Goal: Task Accomplishment & Management: Manage account settings

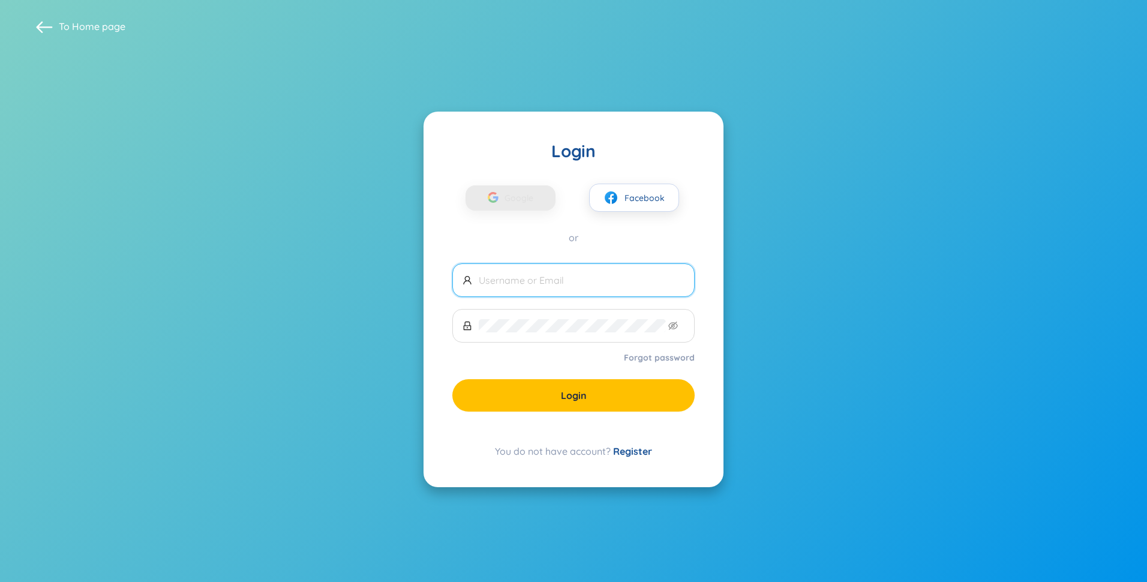
drag, startPoint x: 0, startPoint y: 0, endPoint x: 533, endPoint y: 280, distance: 601.7
click at [533, 280] on input "text" at bounding box center [582, 280] width 206 height 13
click at [523, 203] on span "Google" at bounding box center [522, 197] width 35 height 25
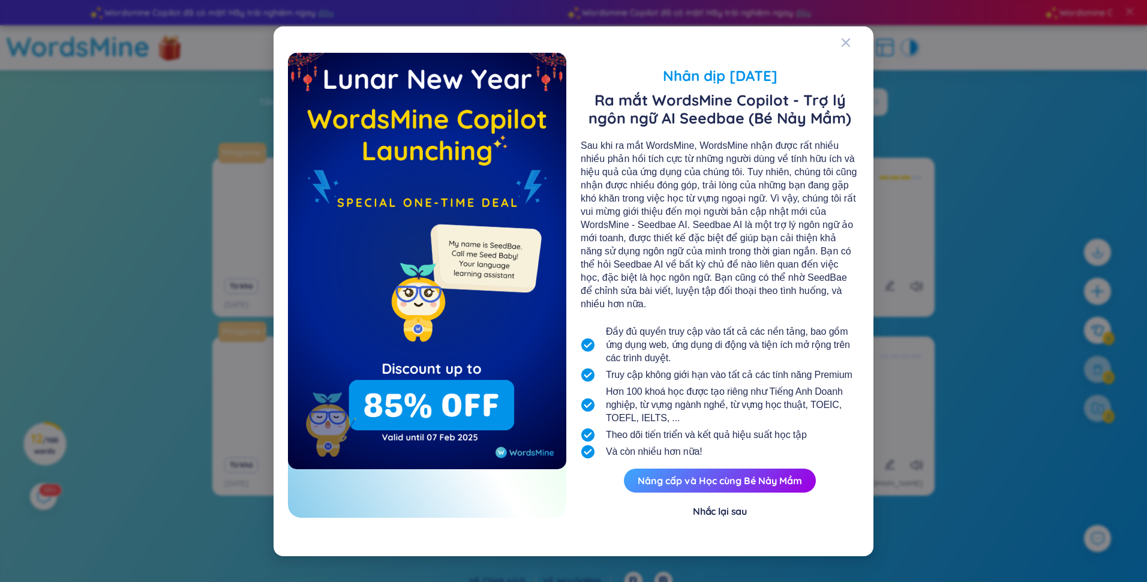
click at [710, 505] on div "Nhắc lại sau" at bounding box center [720, 511] width 54 height 13
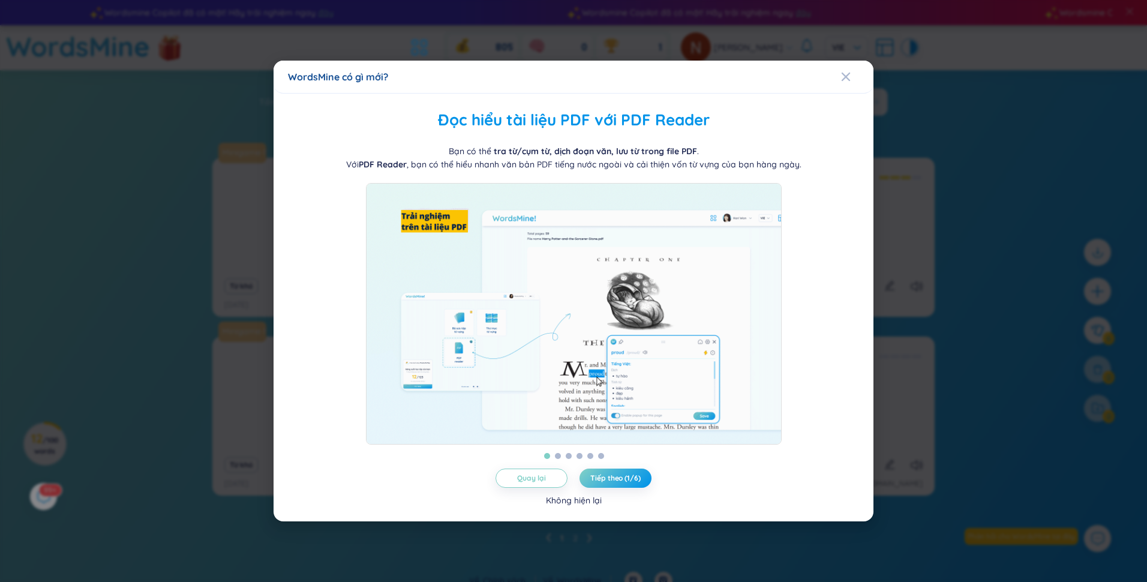
click at [584, 507] on div "Không hiện lại" at bounding box center [574, 500] width 56 height 13
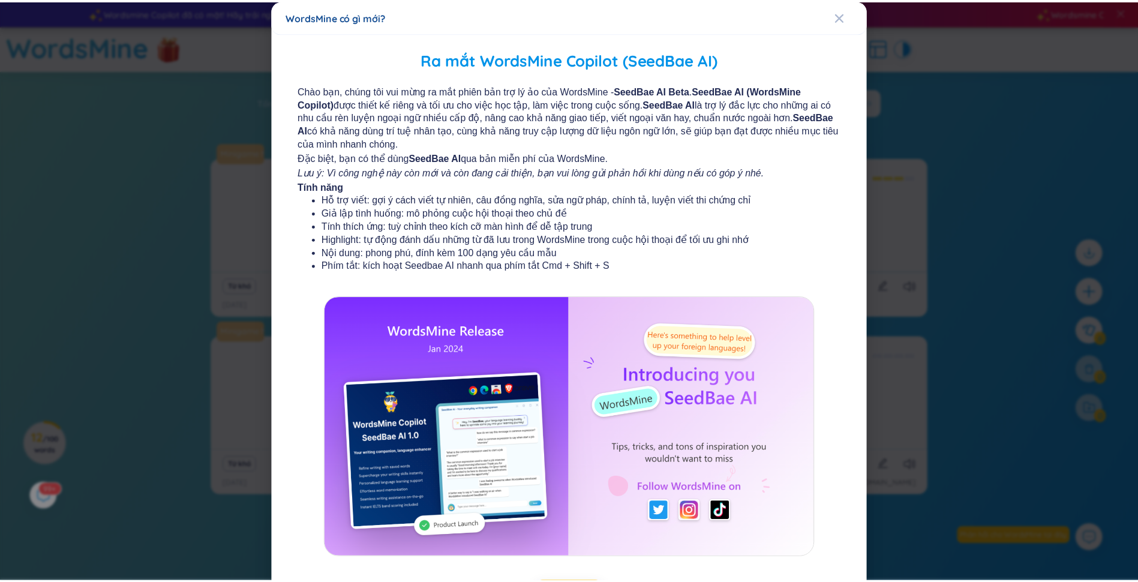
scroll to position [53, 0]
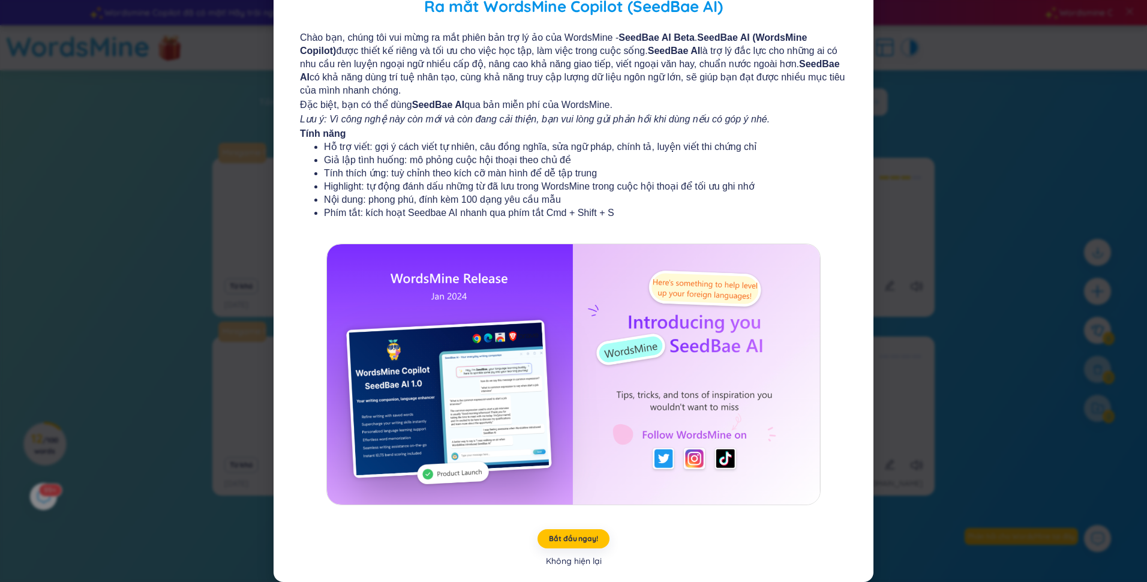
click at [578, 557] on div "Không hiện lại" at bounding box center [574, 560] width 56 height 13
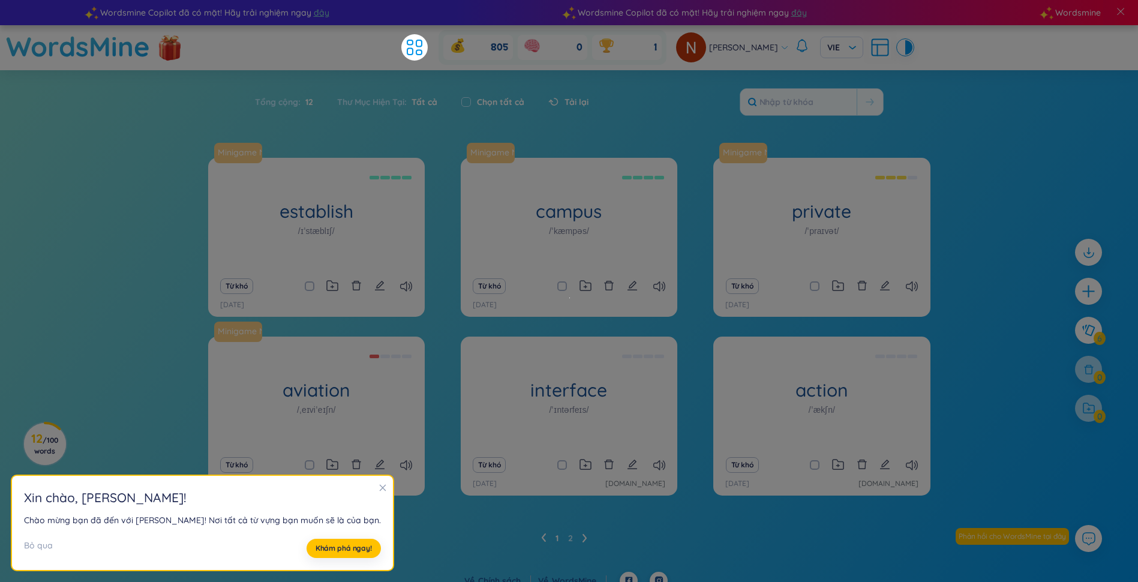
click at [379, 484] on icon "close" at bounding box center [383, 488] width 8 height 8
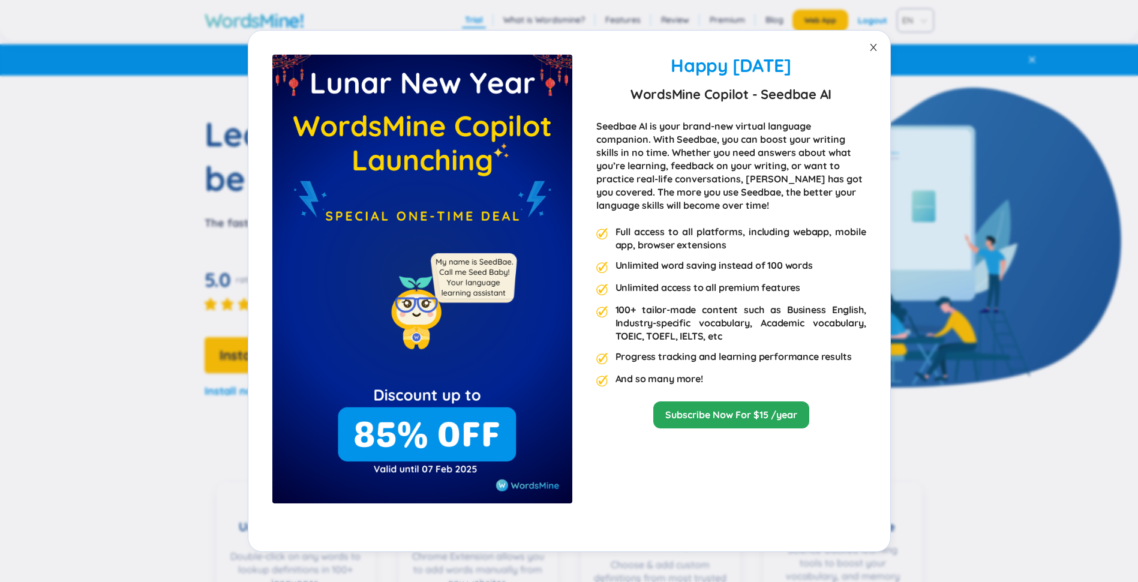
click at [876, 47] on icon "close" at bounding box center [874, 48] width 10 height 10
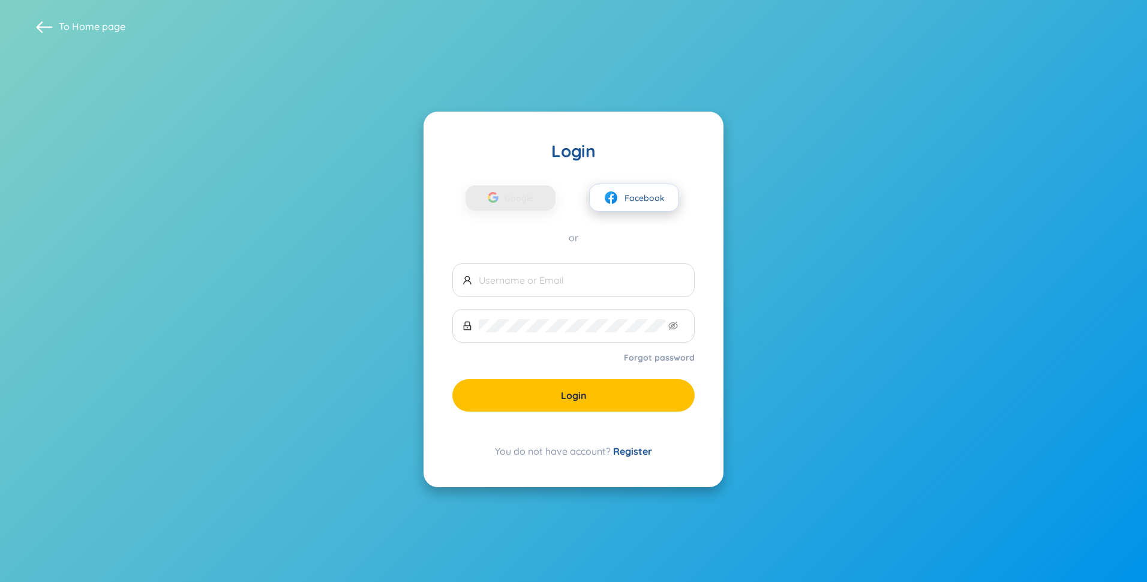
click at [648, 202] on span "Facebook" at bounding box center [645, 197] width 40 height 13
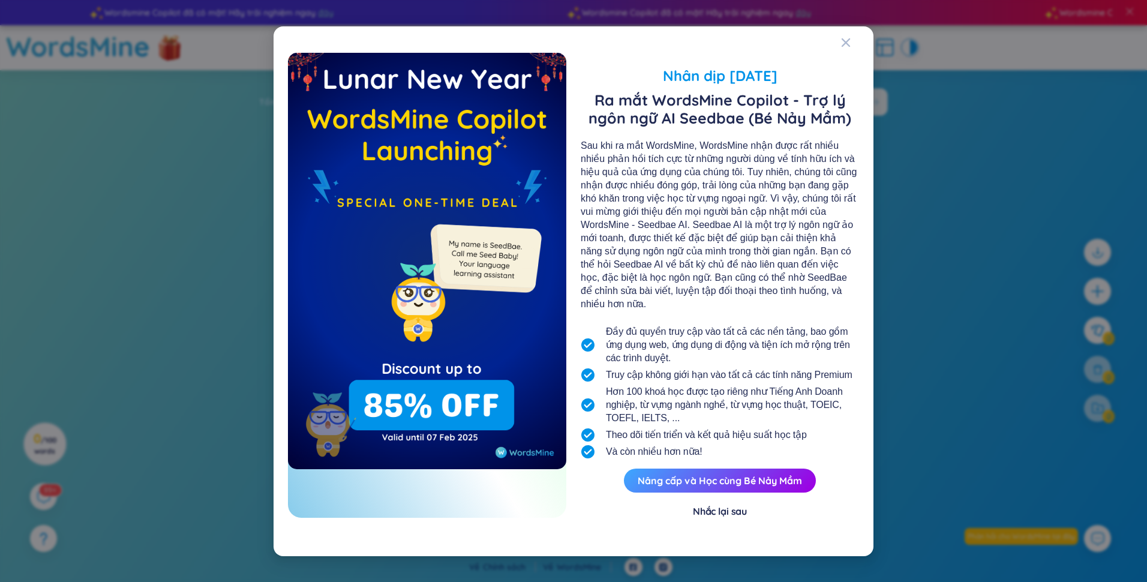
click at [847, 389] on span "Hơn 100 khoá học được tạo riêng như Tiếng Anh Doanh nghiệp, từ vựng ngành nghề,…" at bounding box center [732, 405] width 253 height 40
click at [851, 47] on span "Close" at bounding box center [857, 42] width 32 height 32
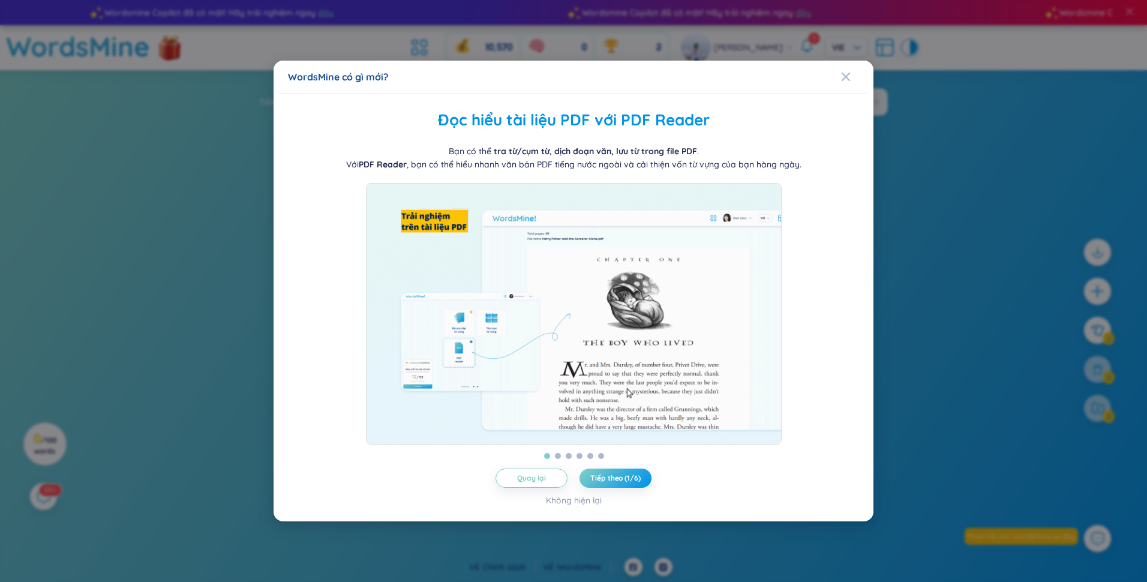
click at [837, 71] on div "WordsMine có gì mới?" at bounding box center [573, 76] width 571 height 13
click at [844, 72] on icon "Close" at bounding box center [846, 77] width 10 height 10
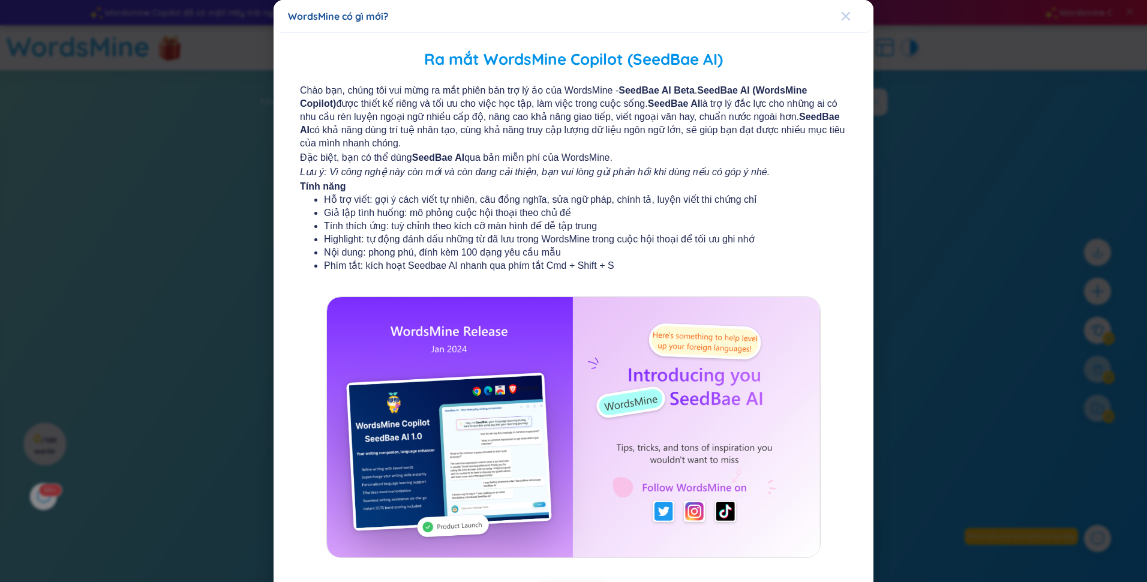
click at [841, 19] on icon "Close" at bounding box center [846, 16] width 10 height 10
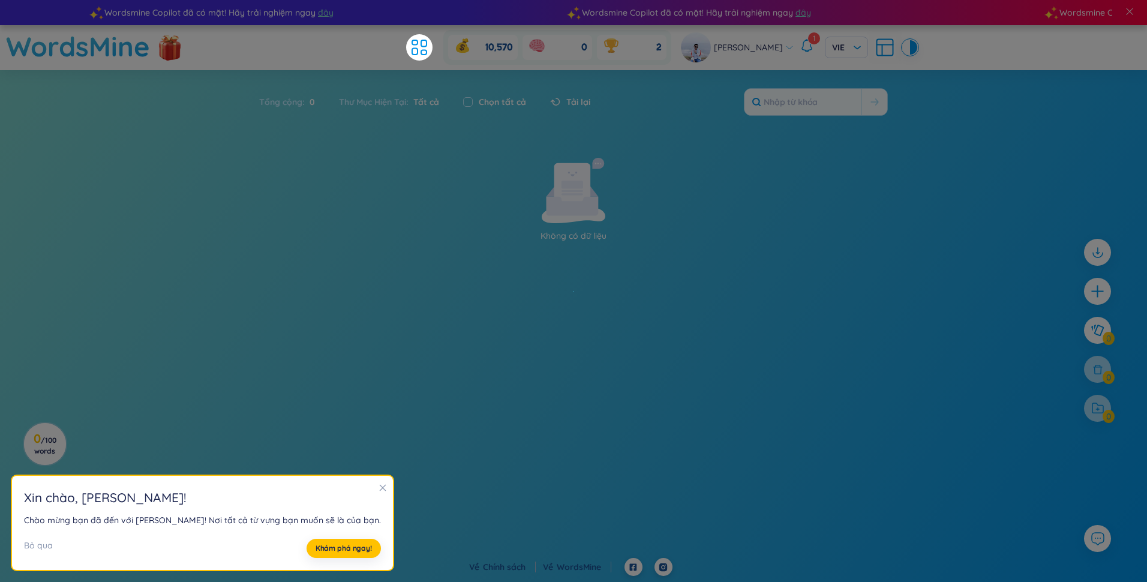
click at [380, 489] on icon "close" at bounding box center [383, 488] width 7 height 7
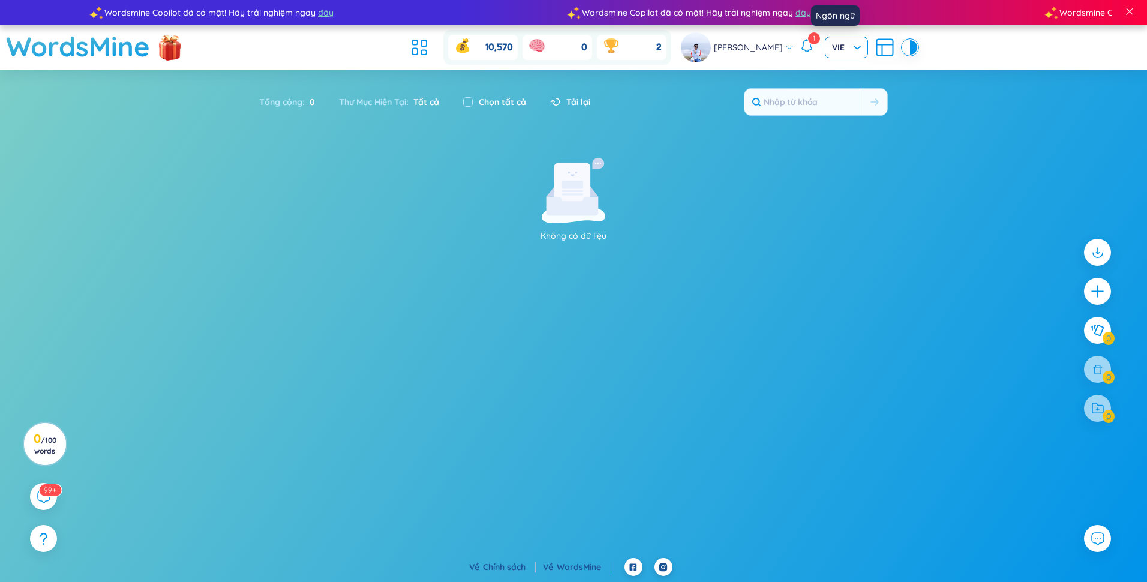
click at [839, 49] on span "VIE" at bounding box center [846, 47] width 29 height 12
click at [832, 88] on div "ENG" at bounding box center [835, 91] width 29 height 13
